Goal: Navigation & Orientation: Find specific page/section

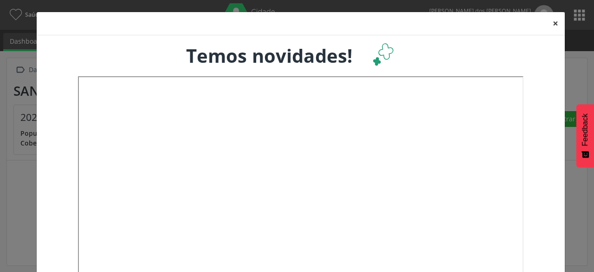
click at [547, 25] on button "×" at bounding box center [556, 23] width 19 height 23
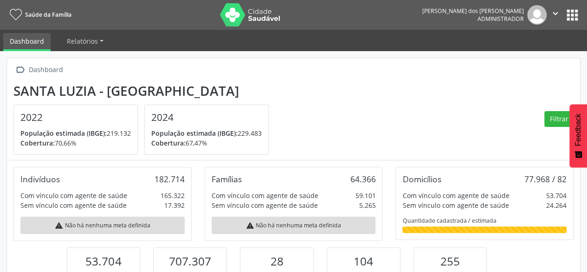
click at [571, 18] on button "apps" at bounding box center [573, 15] width 16 height 16
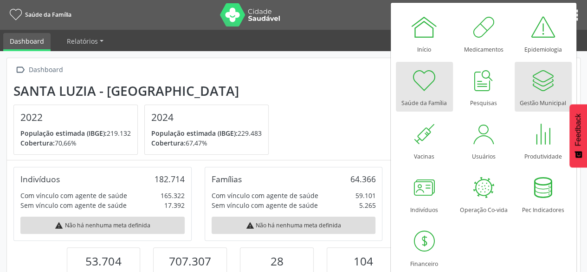
click at [538, 84] on div at bounding box center [543, 80] width 28 height 28
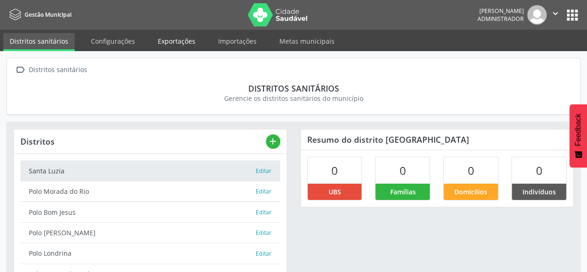
click at [175, 43] on link "Exportações" at bounding box center [176, 41] width 51 height 16
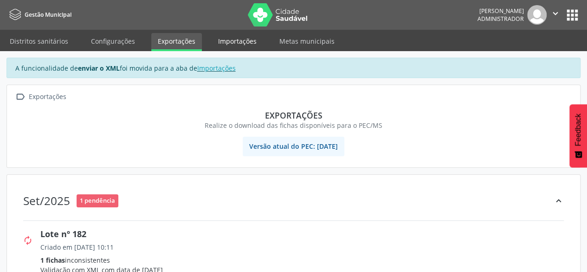
click at [228, 41] on link "Importações" at bounding box center [238, 41] width 52 height 16
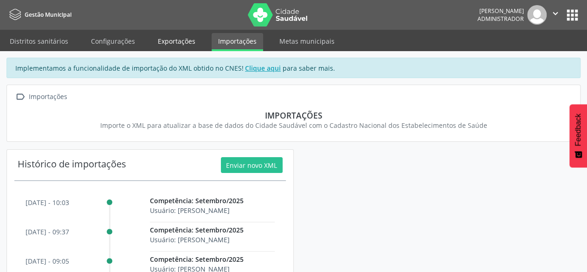
click at [182, 40] on link "Exportações" at bounding box center [176, 41] width 51 height 16
